Goal: Task Accomplishment & Management: Manage account settings

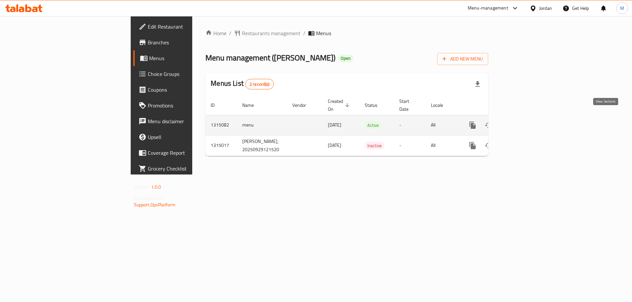
click at [524, 121] on icon "enhanced table" at bounding box center [520, 125] width 8 height 8
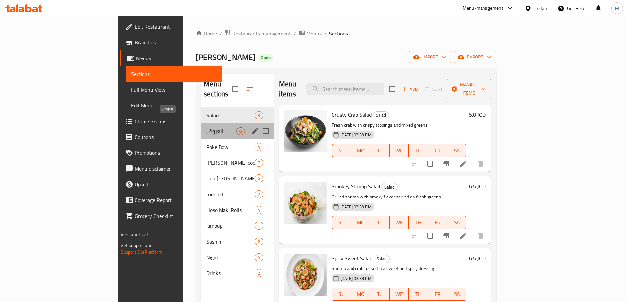
click at [206, 127] on span "العروض" at bounding box center [221, 131] width 30 height 8
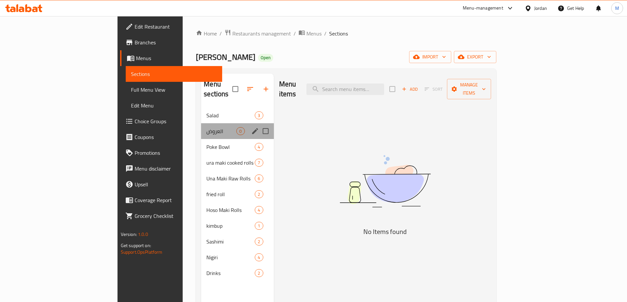
click at [201, 127] on div "العروض 0" at bounding box center [237, 131] width 72 height 16
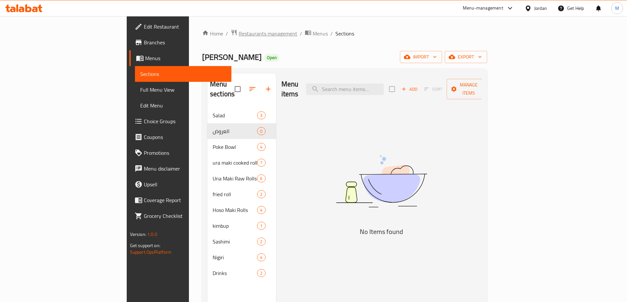
click at [239, 36] on span "Restaurants management" at bounding box center [268, 34] width 59 height 8
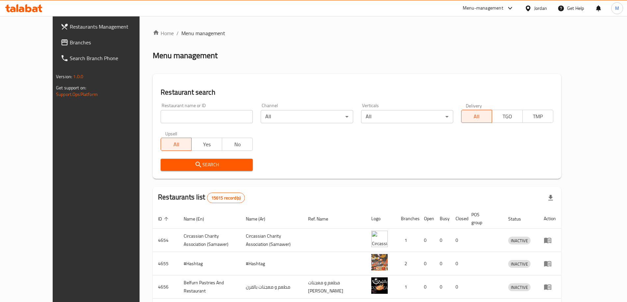
click at [55, 46] on link "Branches" at bounding box center [106, 43] width 102 height 16
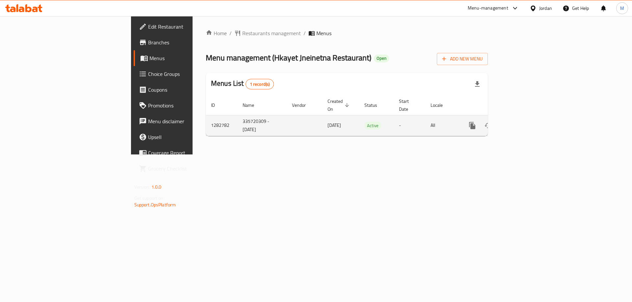
click at [524, 122] on icon "enhanced table" at bounding box center [520, 126] width 8 height 8
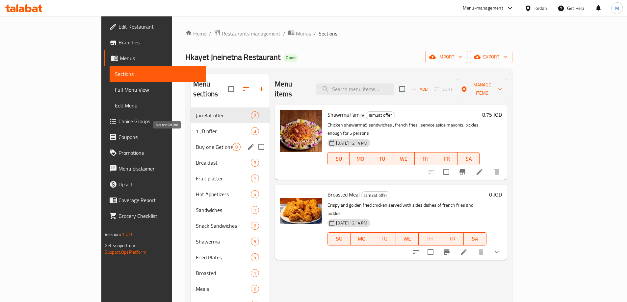
click at [196, 143] on span "Buy one Get one" at bounding box center [214, 147] width 37 height 8
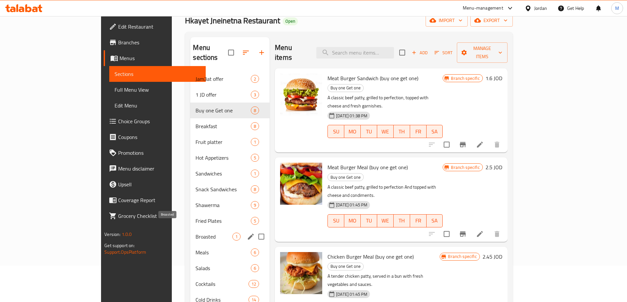
scroll to position [66, 0]
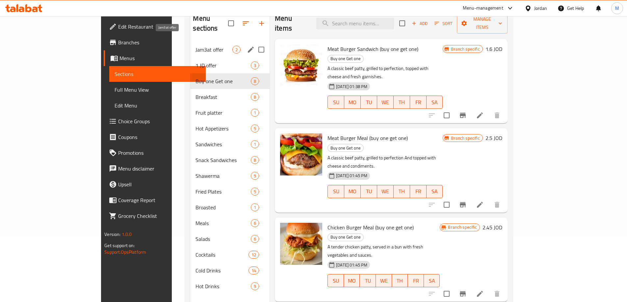
click at [196, 46] on span "Jam3at offer" at bounding box center [214, 50] width 37 height 8
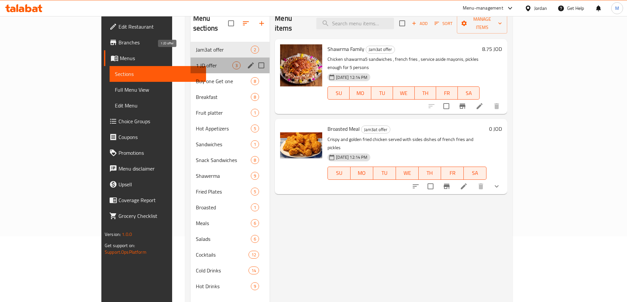
click at [196, 62] on span "1 JD offer" at bounding box center [214, 66] width 37 height 8
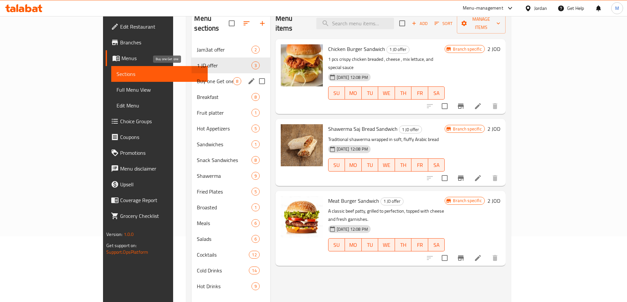
click at [197, 77] on span "Buy one Get one" at bounding box center [215, 81] width 36 height 8
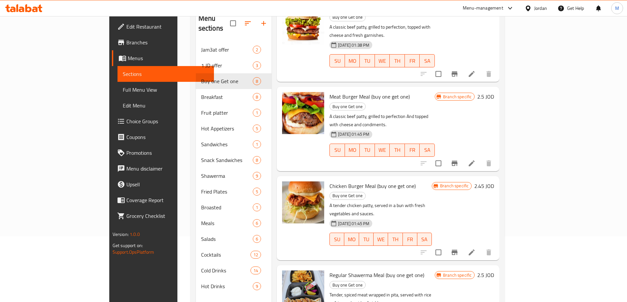
scroll to position [99, 0]
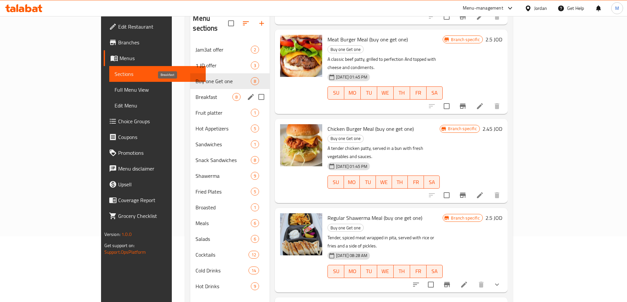
click at [196, 93] on span "Breakfast" at bounding box center [214, 97] width 37 height 8
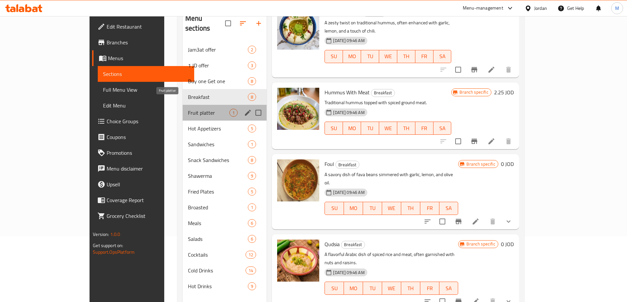
click at [188, 109] on span "Fruit platter" at bounding box center [208, 113] width 41 height 8
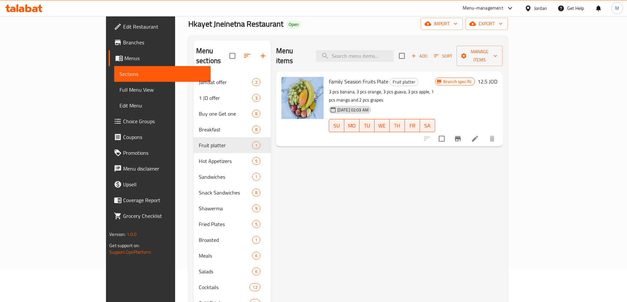
scroll to position [33, 0]
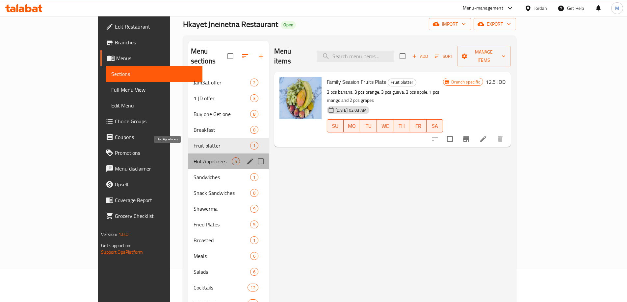
click at [194, 158] on span "Hot Appetizers" at bounding box center [213, 162] width 38 height 8
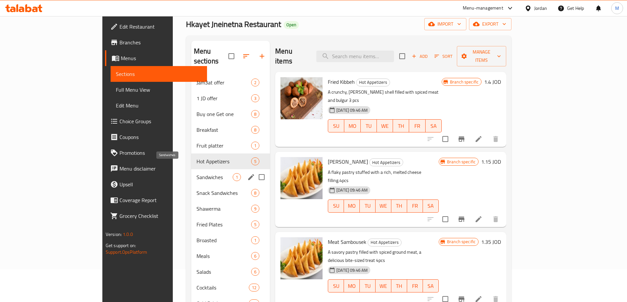
click at [196, 173] on span "Sandwiches" at bounding box center [214, 177] width 36 height 8
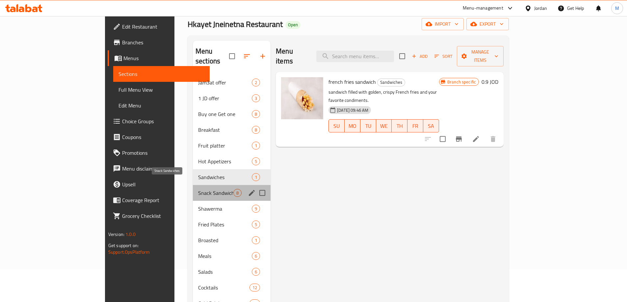
click at [198, 189] on span "Snack Sandwiches" at bounding box center [215, 193] width 35 height 8
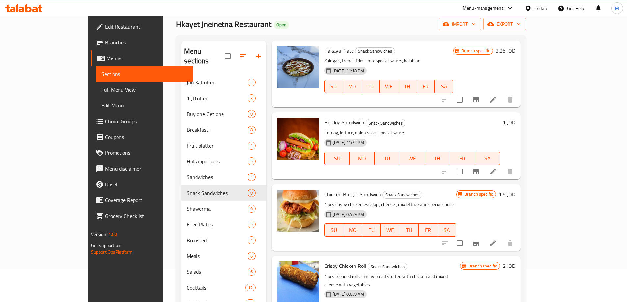
scroll to position [33, 0]
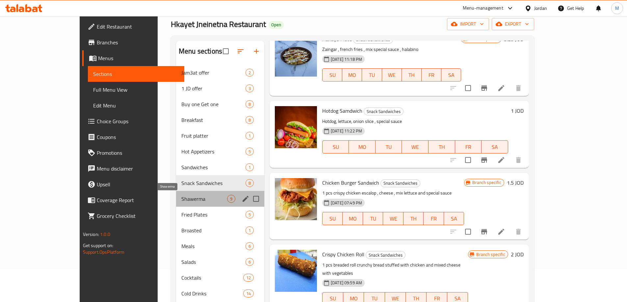
click at [181, 196] on span "Shawerma" at bounding box center [204, 199] width 46 height 8
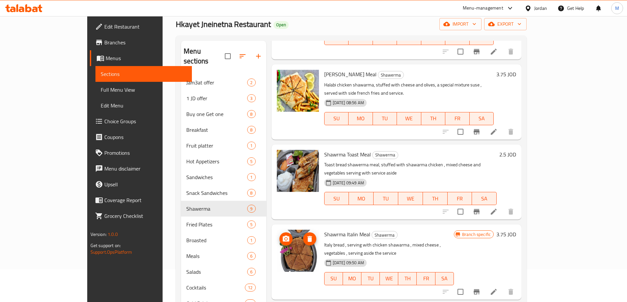
scroll to position [99, 0]
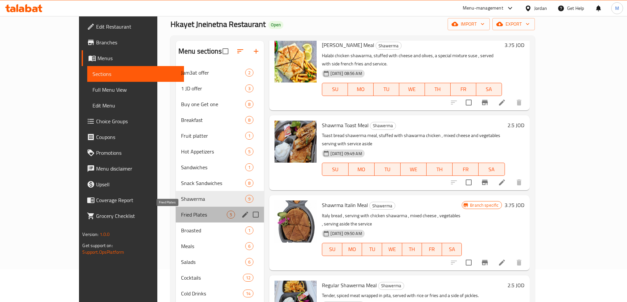
click at [181, 214] on span "Fried Plates" at bounding box center [204, 215] width 46 height 8
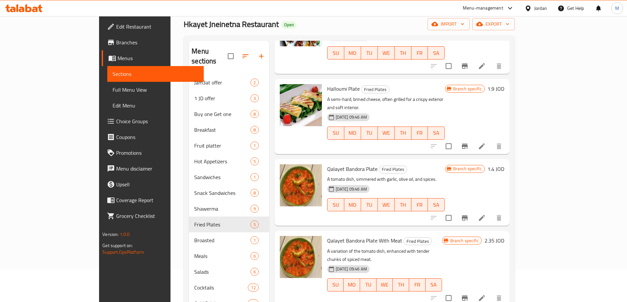
scroll to position [73, 0]
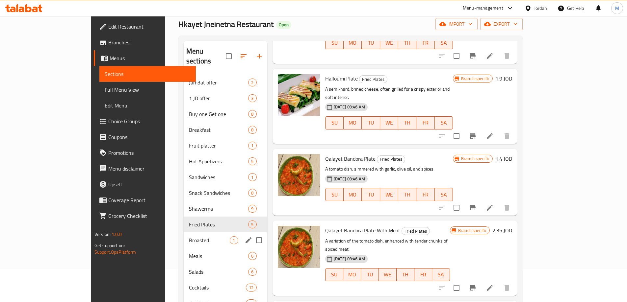
click at [184, 237] on div "Broasted 1" at bounding box center [226, 241] width 84 height 16
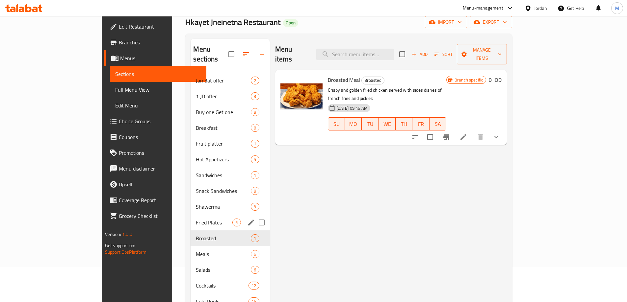
scroll to position [66, 0]
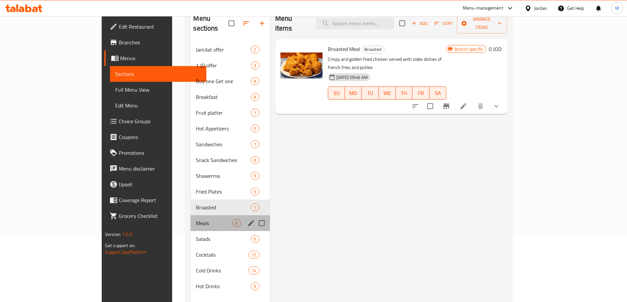
click at [191, 218] on div "Meals 6" at bounding box center [230, 224] width 79 height 16
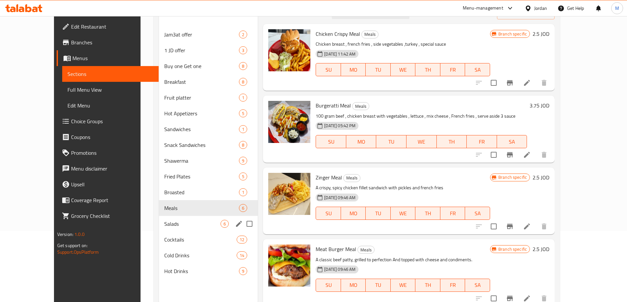
scroll to position [92, 0]
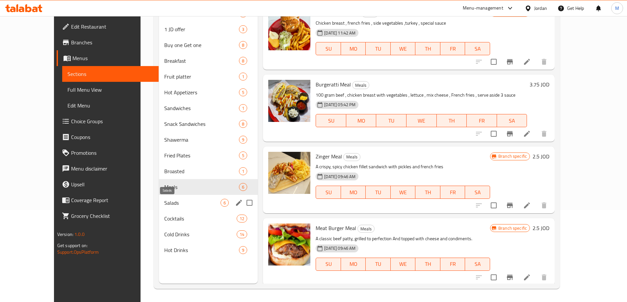
click at [164, 203] on span "Salads" at bounding box center [192, 203] width 56 height 8
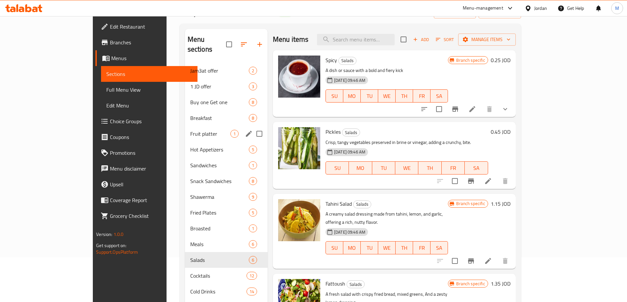
scroll to position [92, 0]
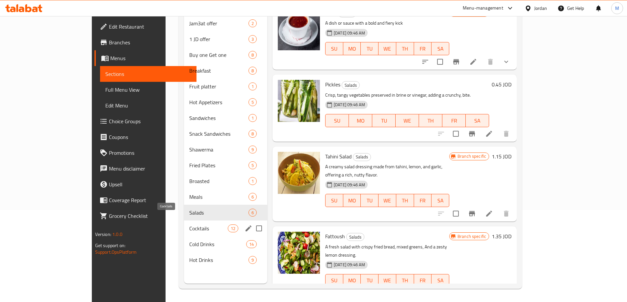
click at [189, 225] on span "Cocktails" at bounding box center [208, 229] width 38 height 8
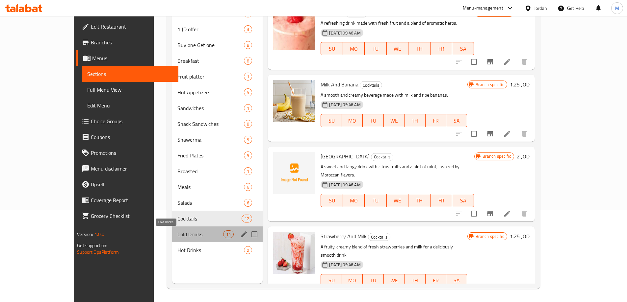
click at [177, 238] on span "Cold Drinks" at bounding box center [200, 235] width 46 height 8
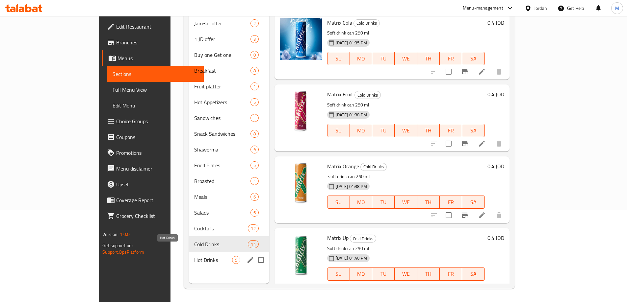
click at [194, 256] on span "Hot Drinks" at bounding box center [213, 260] width 38 height 8
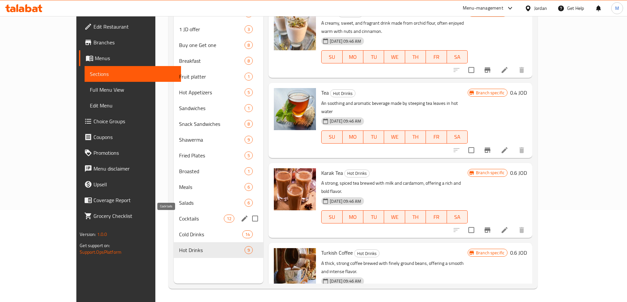
click at [179, 222] on span "Cocktails" at bounding box center [201, 219] width 45 height 8
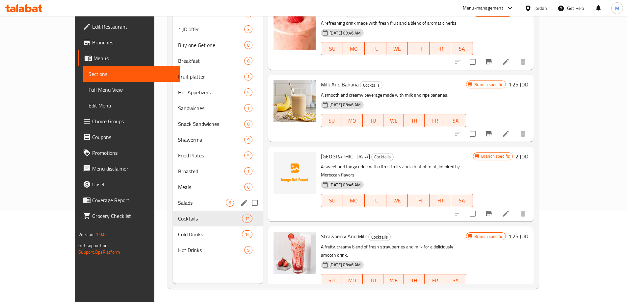
click at [178, 202] on span "Salads" at bounding box center [202, 203] width 48 height 8
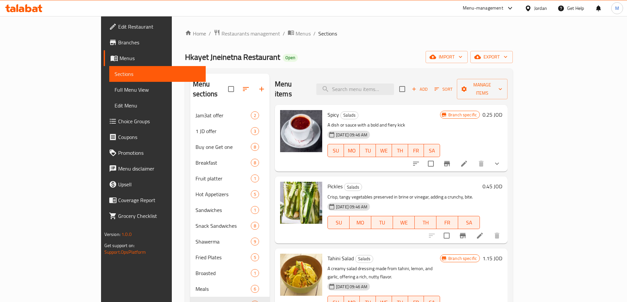
click at [118, 120] on span "Choice Groups" at bounding box center [159, 122] width 82 height 8
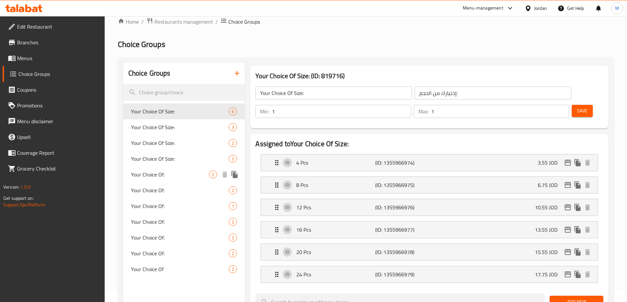
scroll to position [33, 0]
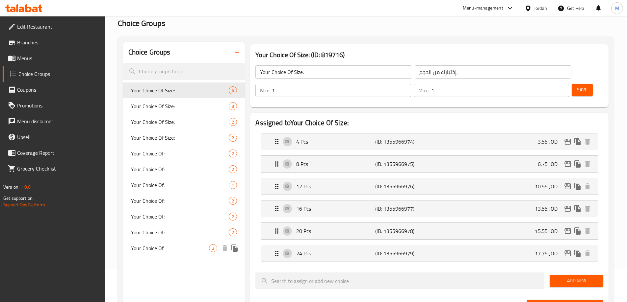
click at [150, 249] on span "Your Choice Of" at bounding box center [170, 249] width 78 height 8
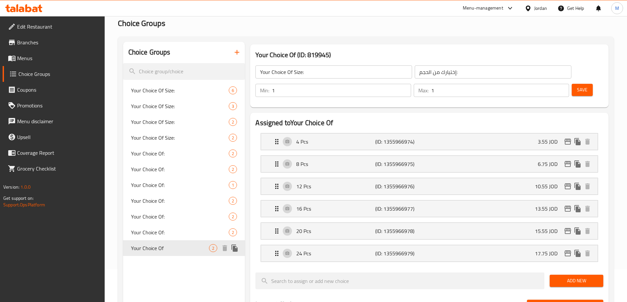
type input "Your Choice Of"
type input "إختيارك من"
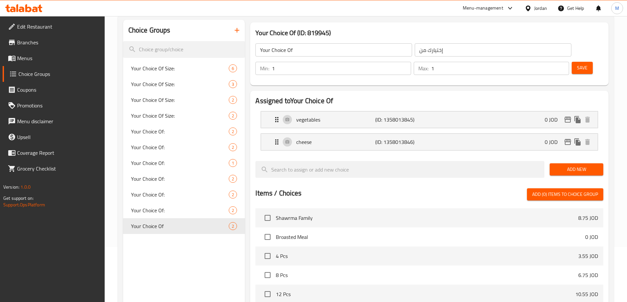
scroll to position [66, 0]
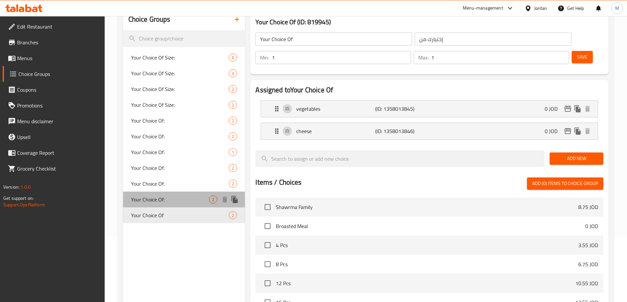
click at [154, 200] on span "Your Choice Of:" at bounding box center [170, 200] width 78 height 8
type input "Your Choice Of:"
type input "إختيارك من:"
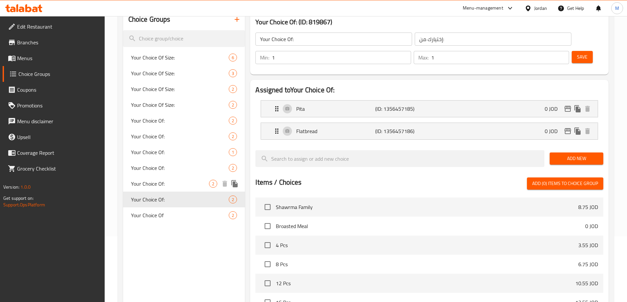
click at [148, 187] on span "Your Choice Of:" at bounding box center [170, 184] width 78 height 8
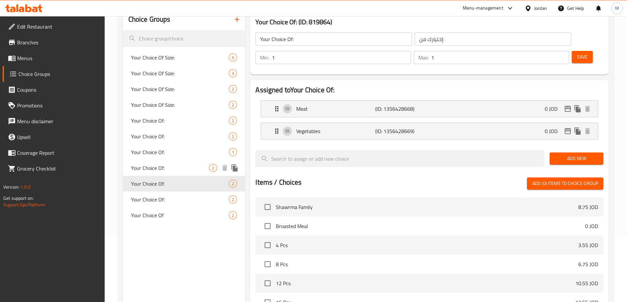
click at [141, 174] on div "Your Choice Of: 2" at bounding box center [184, 168] width 122 height 16
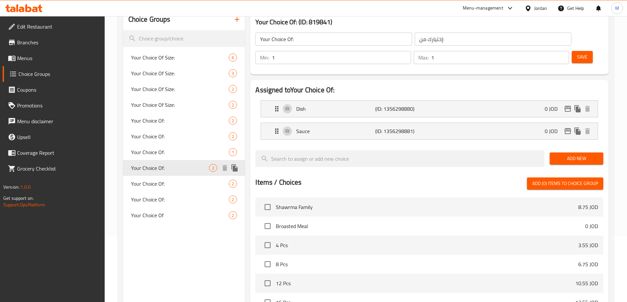
type input "Your Choice Of:"
type input "إختيارك من:"
click at [156, 155] on span "Your Choice Of:" at bounding box center [170, 152] width 78 height 8
type input "Your Choice Of:"
type input "إختيارك من:"
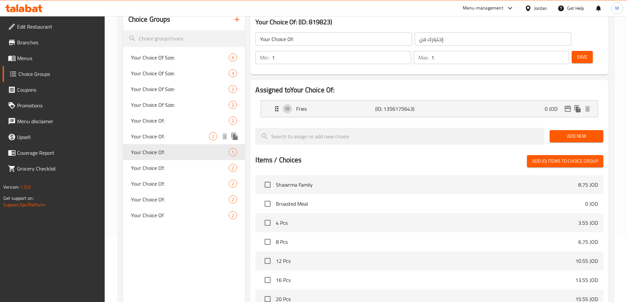
click at [157, 141] on span "Your Choice Of:" at bounding box center [170, 137] width 78 height 8
type input "Your Choice Of:"
type input "إختيارك من:"
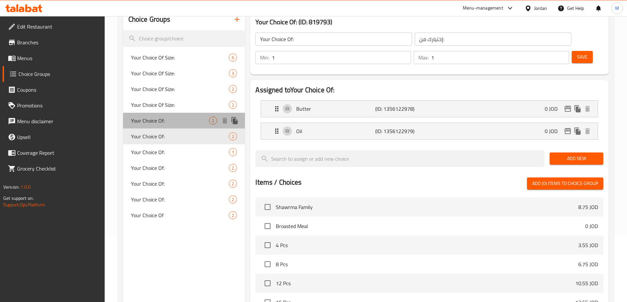
click at [156, 120] on span "Your Choice Of:" at bounding box center [170, 121] width 78 height 8
type input "Your Choice Of:"
type input "إختيارك من:"
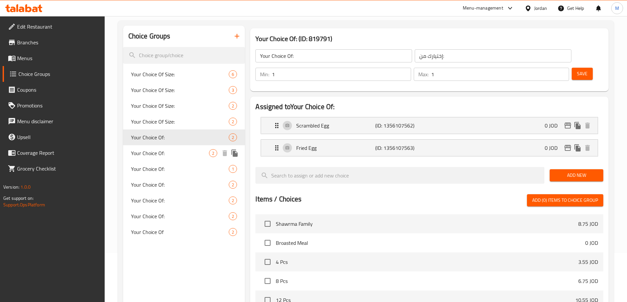
scroll to position [33, 0]
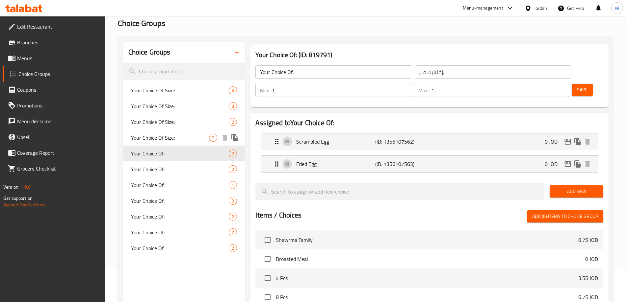
click at [158, 138] on span "Your Choice Of Size:" at bounding box center [170, 138] width 78 height 8
type input "Your Choice Of Size:"
type input "إختيارك من الحجم:"
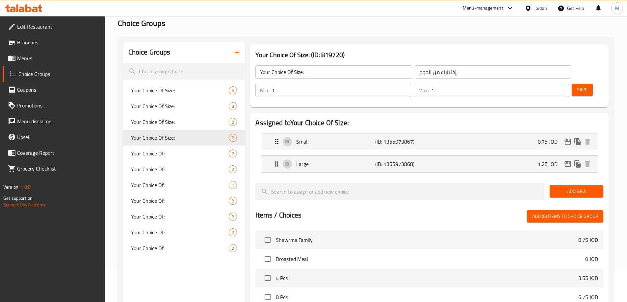
click at [32, 53] on link "Menus" at bounding box center [54, 58] width 102 height 16
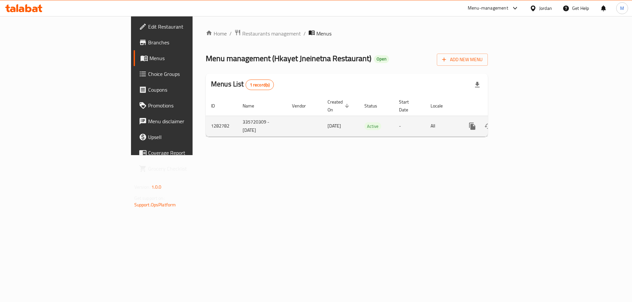
click at [524, 122] on icon "enhanced table" at bounding box center [520, 126] width 8 height 8
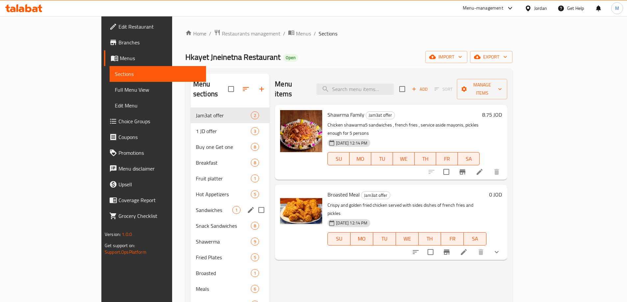
scroll to position [92, 0]
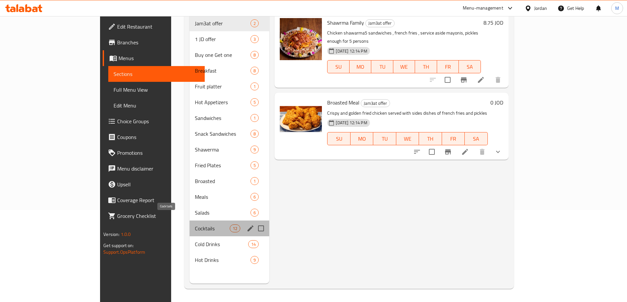
click at [195, 225] on span "Cocktails" at bounding box center [212, 229] width 35 height 8
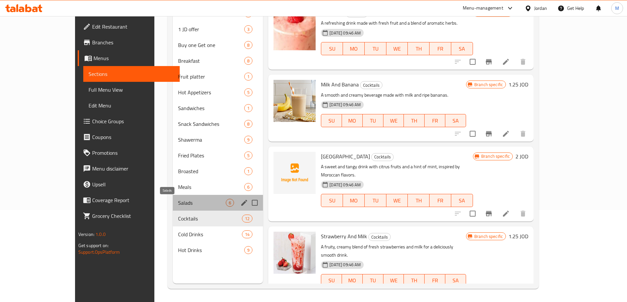
click at [178, 205] on span "Salads" at bounding box center [202, 203] width 48 height 8
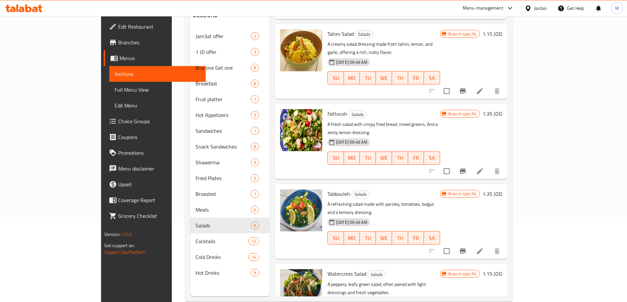
scroll to position [92, 0]
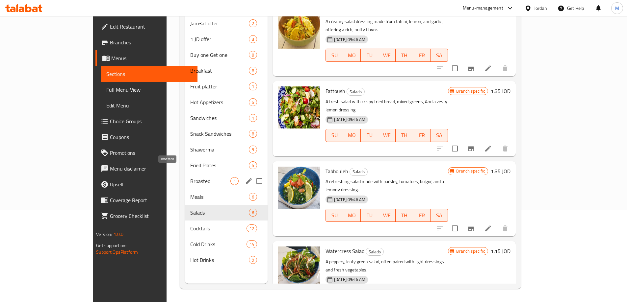
click at [190, 177] on span "Broasted" at bounding box center [210, 181] width 40 height 8
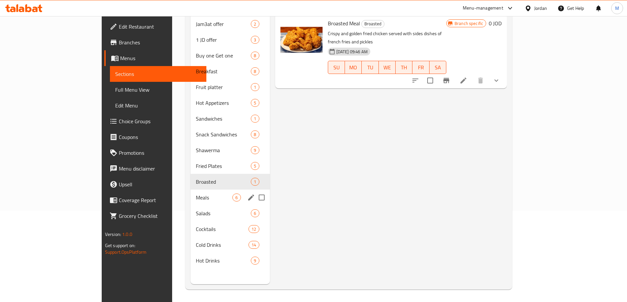
scroll to position [92, 0]
click at [196, 162] on span "Fried Plates" at bounding box center [214, 166] width 37 height 8
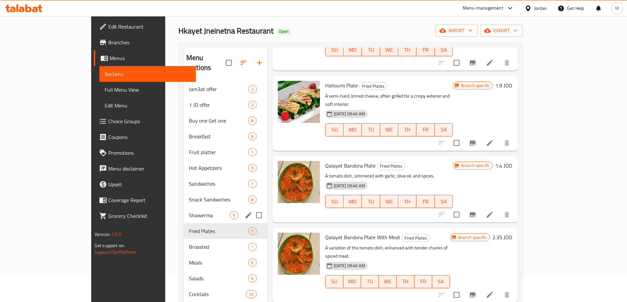
scroll to position [73, 0]
click at [189, 212] on span "Shawerma" at bounding box center [209, 216] width 41 height 8
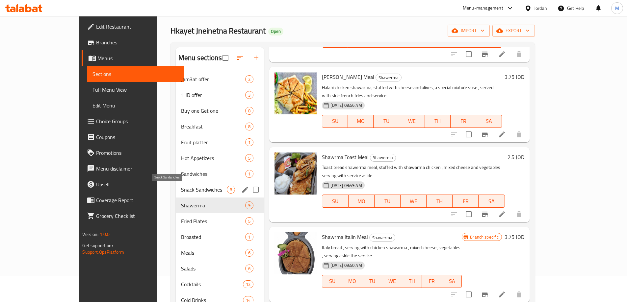
click at [181, 189] on span "Snack Sandwiches" at bounding box center [204, 190] width 46 height 8
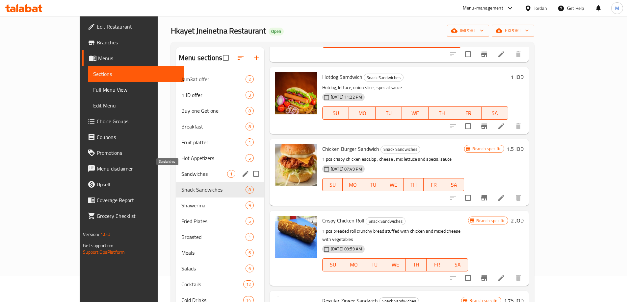
click at [181, 177] on span "Sandwiches" at bounding box center [204, 174] width 46 height 8
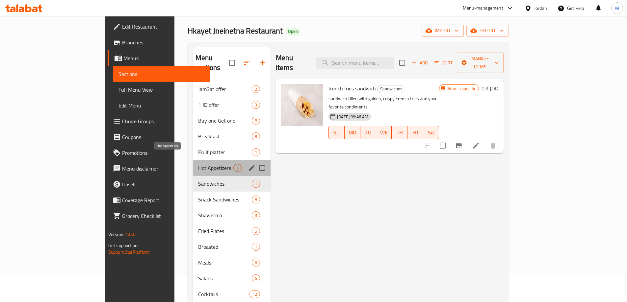
click at [198, 164] on span "Hot Appetizers" at bounding box center [215, 168] width 35 height 8
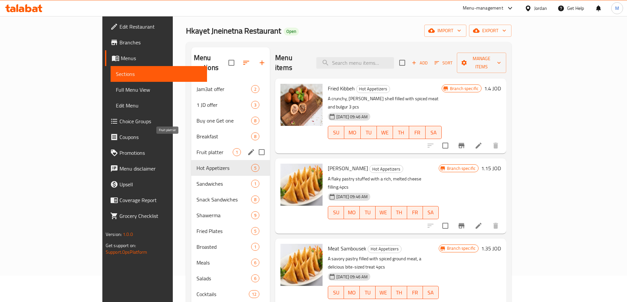
click at [196, 148] on span "Fruit platter" at bounding box center [214, 152] width 36 height 8
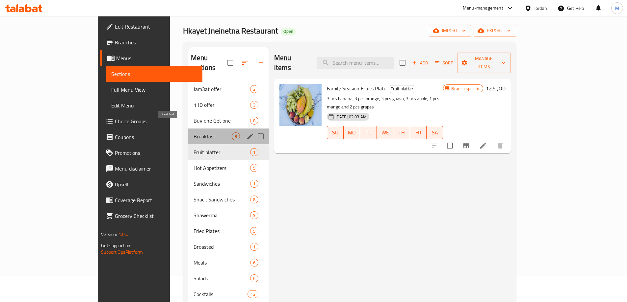
click at [194, 133] on span "Breakfast" at bounding box center [213, 137] width 38 height 8
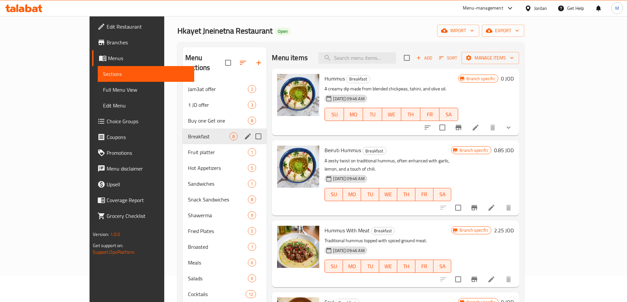
click at [183, 116] on div "Buy one Get one 8" at bounding box center [225, 121] width 84 height 16
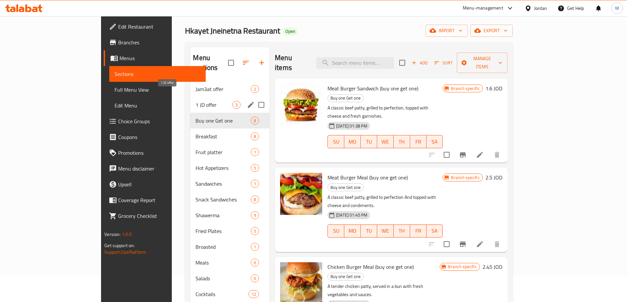
click at [196, 101] on span "1 JD offer" at bounding box center [214, 105] width 37 height 8
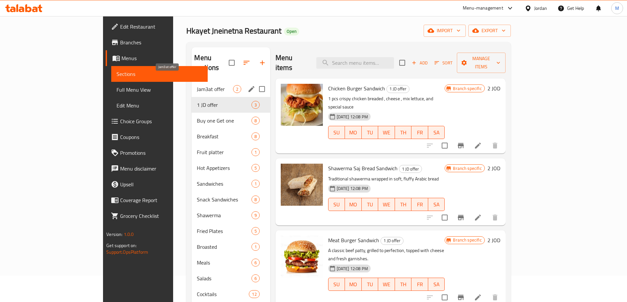
click at [197, 85] on span "Jam3at offer" at bounding box center [215, 89] width 36 height 8
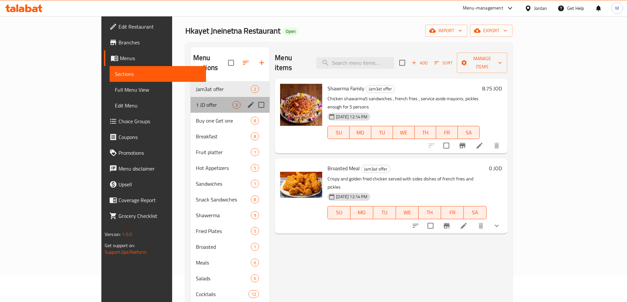
click at [191, 97] on div "1 JD offer 3" at bounding box center [230, 105] width 79 height 16
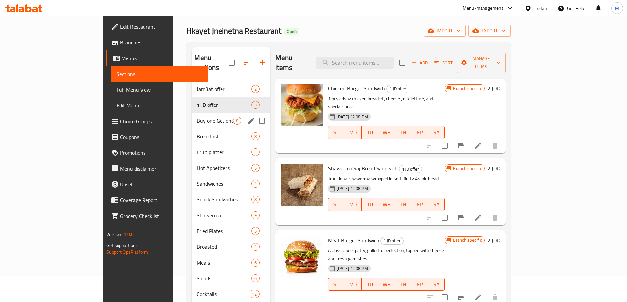
click at [197, 117] on span "Buy one Get one" at bounding box center [215, 121] width 36 height 8
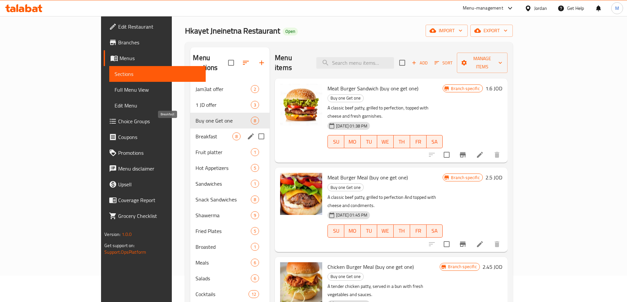
click at [196, 133] on span "Breakfast" at bounding box center [214, 137] width 37 height 8
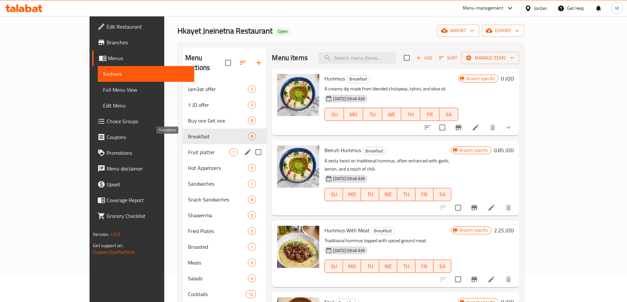
click at [188, 148] on span "Fruit platter" at bounding box center [208, 152] width 41 height 8
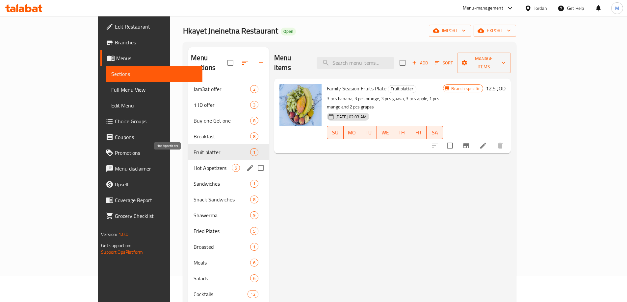
click at [194, 164] on span "Hot Appetizers" at bounding box center [213, 168] width 38 height 8
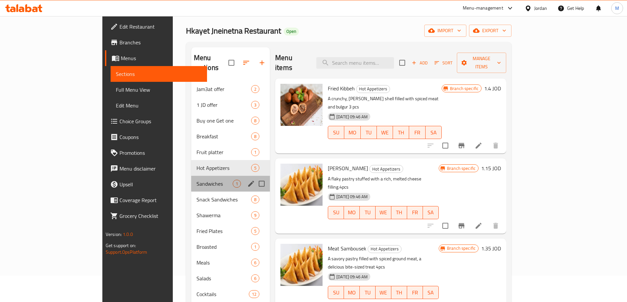
click at [191, 178] on div "Sandwiches 1" at bounding box center [230, 184] width 79 height 16
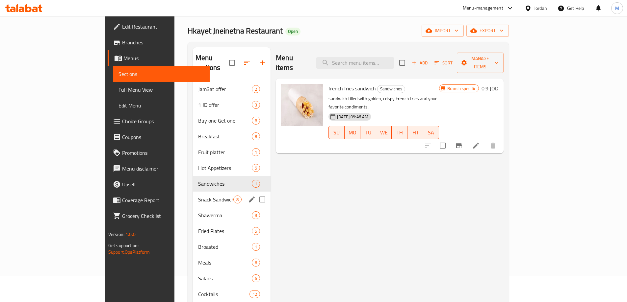
click at [198, 196] on span "Snack Sandwiches" at bounding box center [215, 200] width 35 height 8
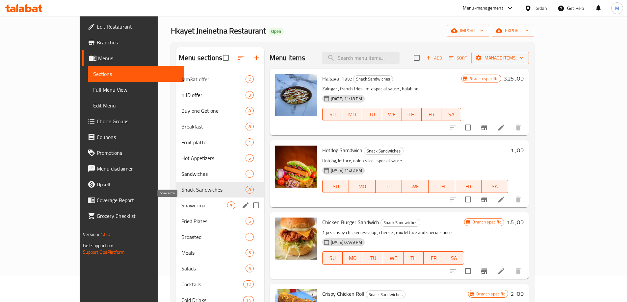
click at [181, 205] on span "Shawerma" at bounding box center [204, 206] width 46 height 8
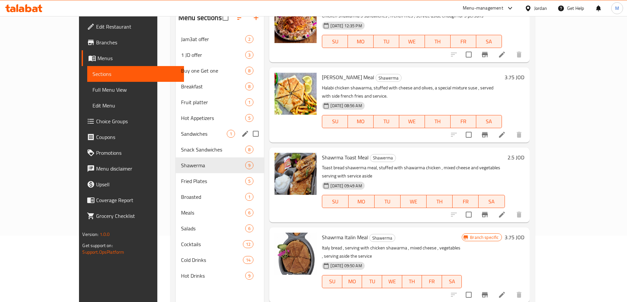
scroll to position [92, 0]
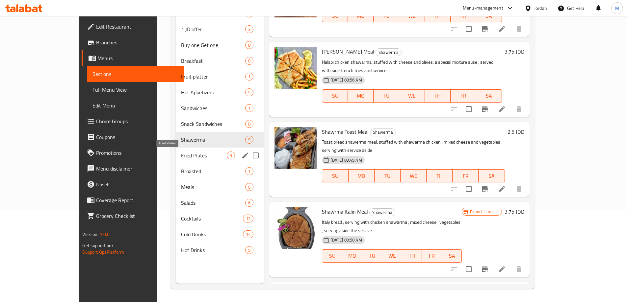
click at [181, 157] on span "Fried Plates" at bounding box center [204, 156] width 46 height 8
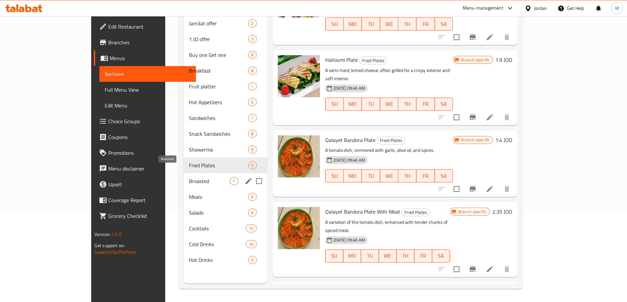
click at [189, 177] on span "Broasted" at bounding box center [209, 181] width 41 height 8
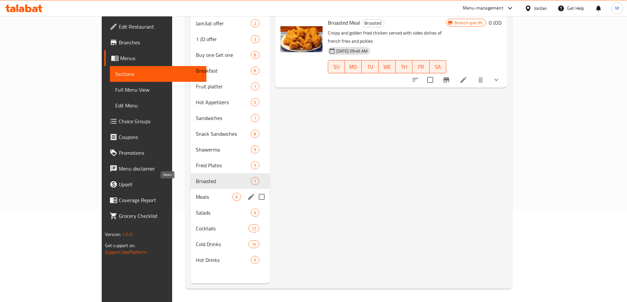
click at [196, 193] on span "Meals" at bounding box center [214, 197] width 37 height 8
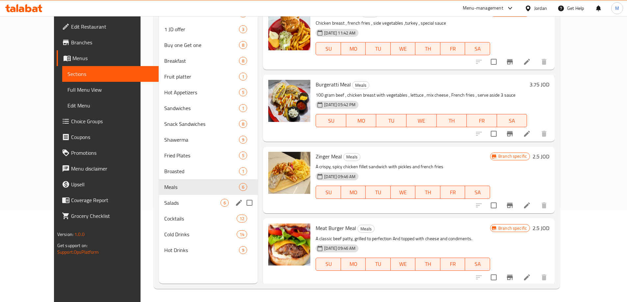
click at [159, 208] on div "Salads 6" at bounding box center [208, 203] width 99 height 16
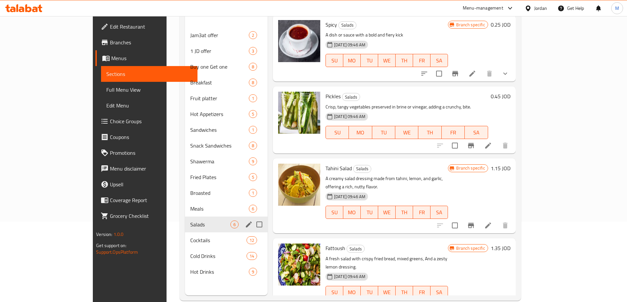
scroll to position [92, 0]
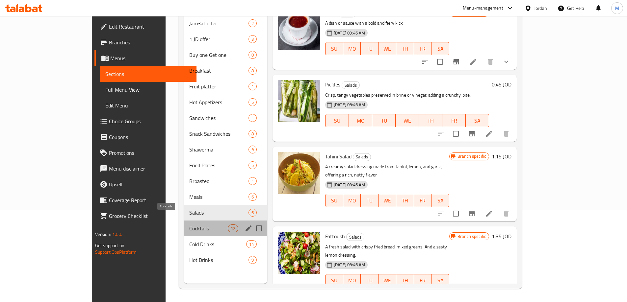
click at [189, 225] on span "Cocktails" at bounding box center [208, 229] width 38 height 8
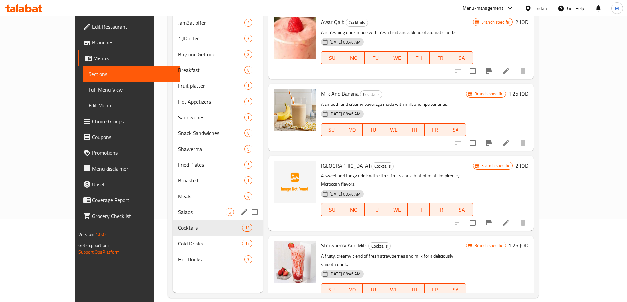
scroll to position [92, 0]
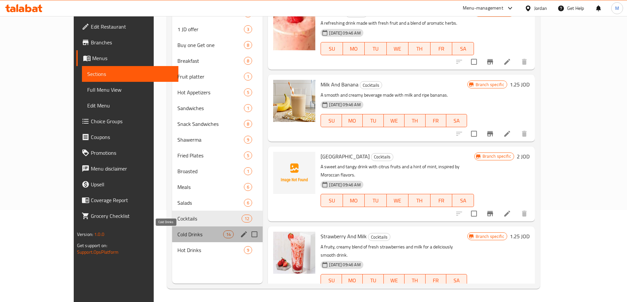
click at [177, 232] on span "Cold Drinks" at bounding box center [200, 235] width 46 height 8
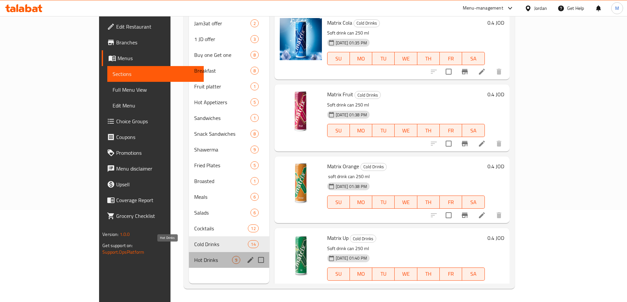
click at [194, 256] on span "Hot Drinks" at bounding box center [213, 260] width 38 height 8
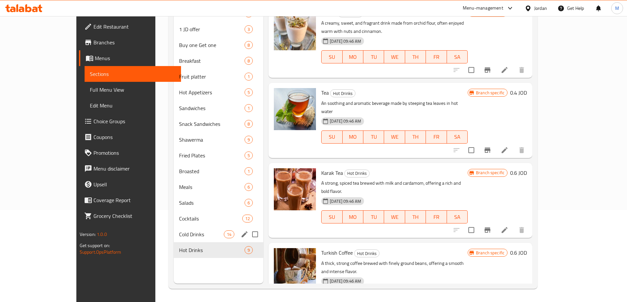
click at [174, 239] on div "Cold Drinks 14" at bounding box center [219, 235] width 90 height 16
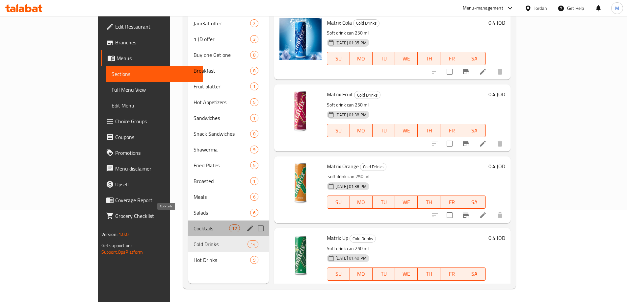
click at [194, 225] on span "Cocktails" at bounding box center [212, 229] width 36 height 8
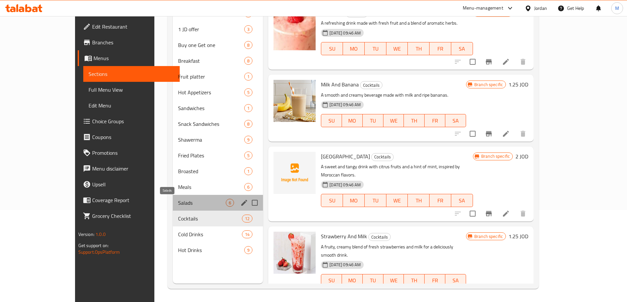
click at [178, 204] on span "Salads" at bounding box center [202, 203] width 48 height 8
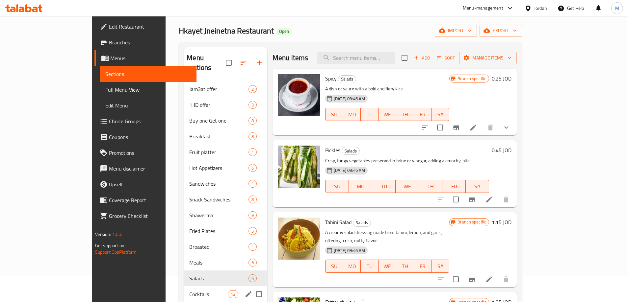
scroll to position [92, 0]
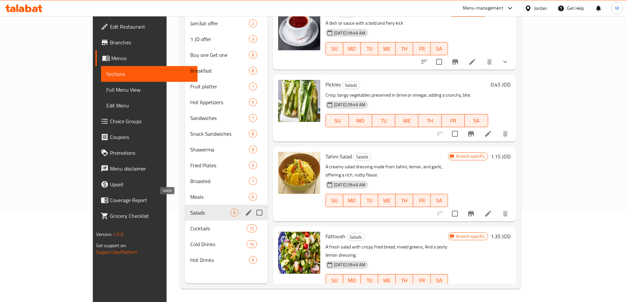
click at [190, 209] on span "Salads" at bounding box center [210, 213] width 40 height 8
